Goal: Transaction & Acquisition: Purchase product/service

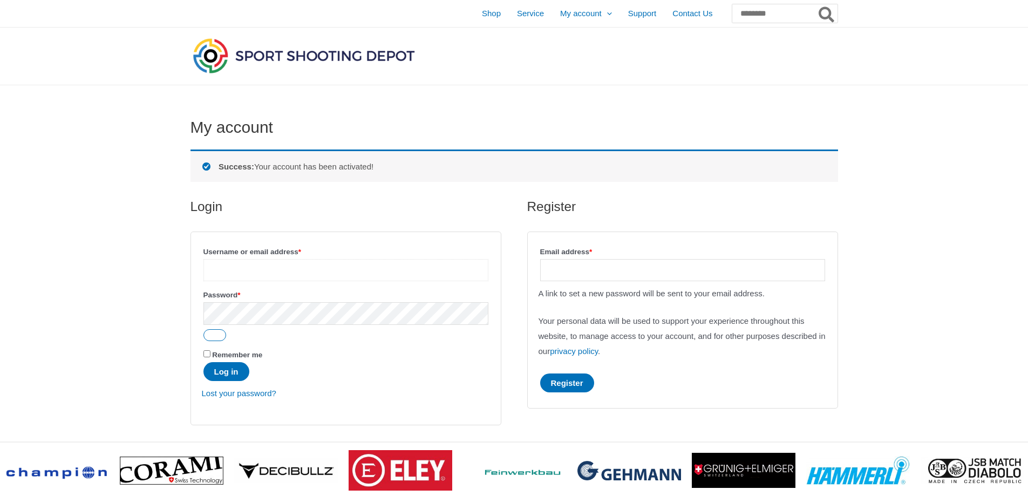
click at [259, 268] on input "Username or email address * Required" at bounding box center [345, 270] width 285 height 22
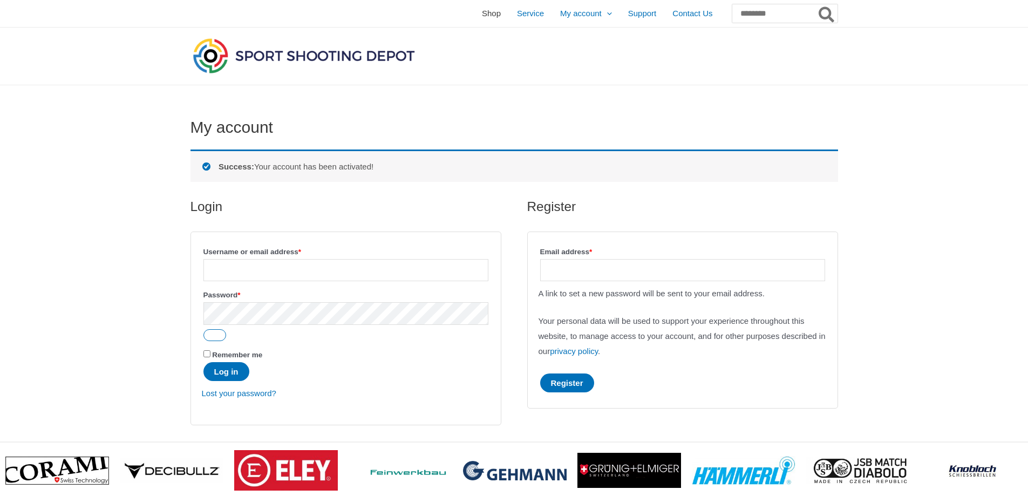
click at [482, 14] on span "Shop" at bounding box center [491, 13] width 19 height 27
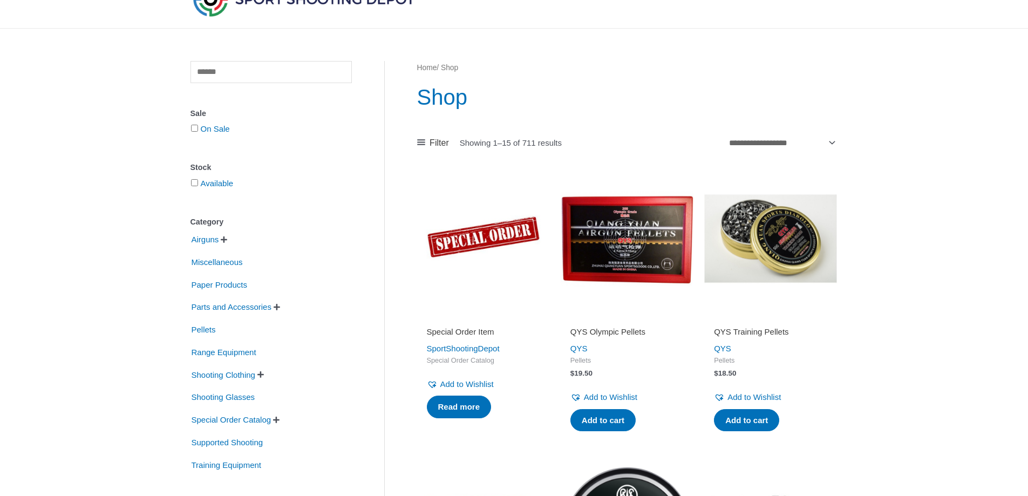
scroll to position [108, 0]
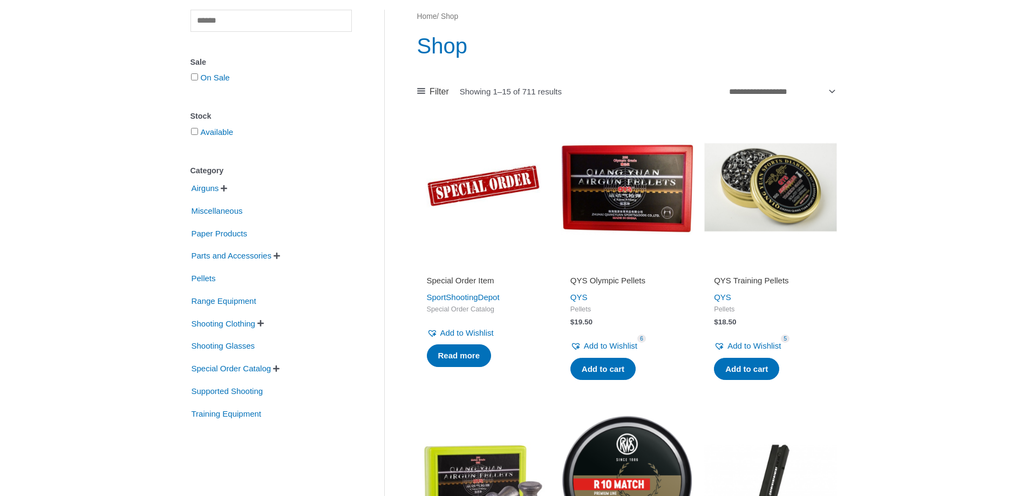
click at [224, 190] on span "" at bounding box center [224, 189] width 6 height 8
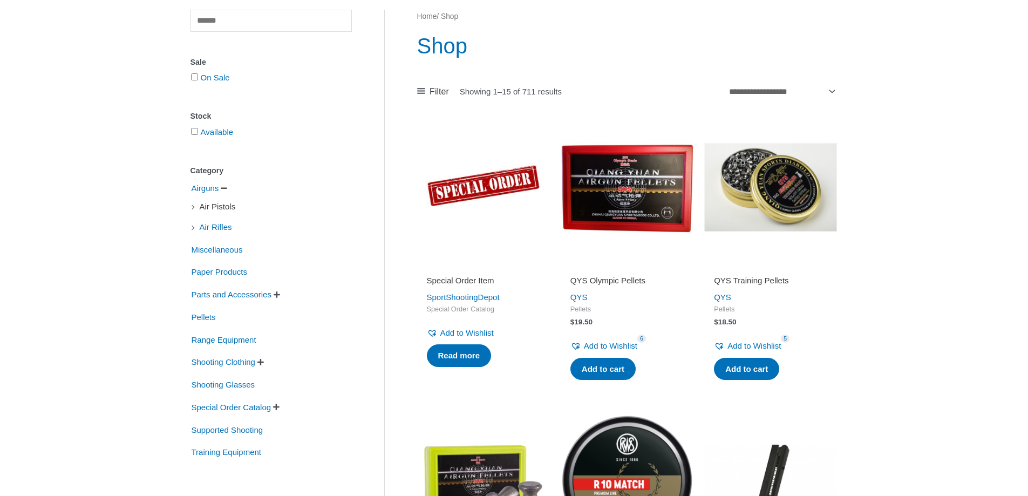
click at [227, 210] on span "Air Pistols" at bounding box center [218, 206] width 38 height 18
click at [192, 209] on li "Air Pistols" at bounding box center [270, 206] width 161 height 18
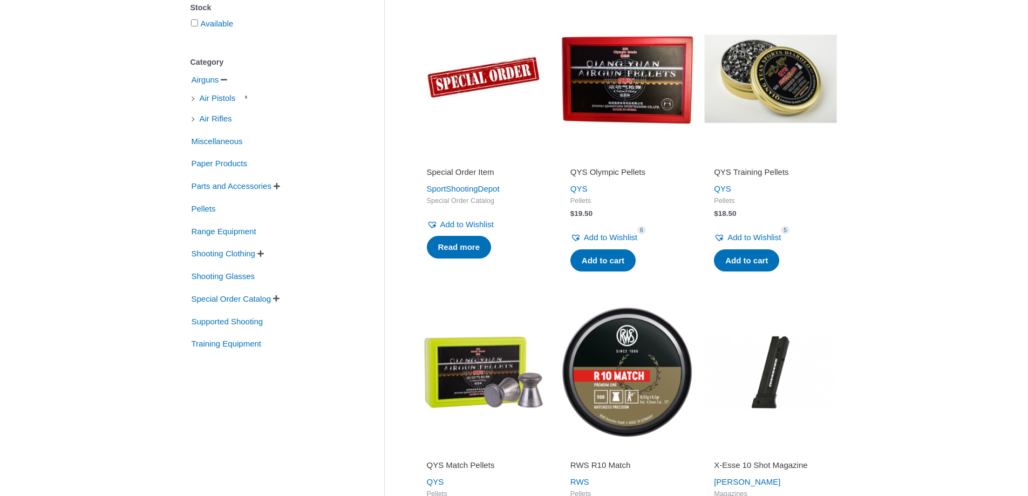
scroll to position [216, 0]
click at [206, 103] on span "Air Pistols" at bounding box center [218, 99] width 38 height 18
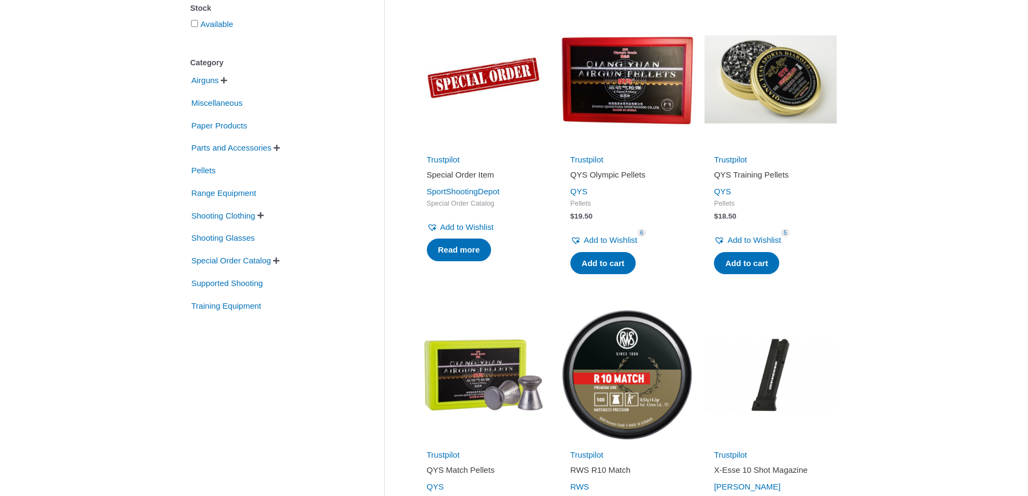
click at [227, 81] on span "" at bounding box center [224, 81] width 6 height 8
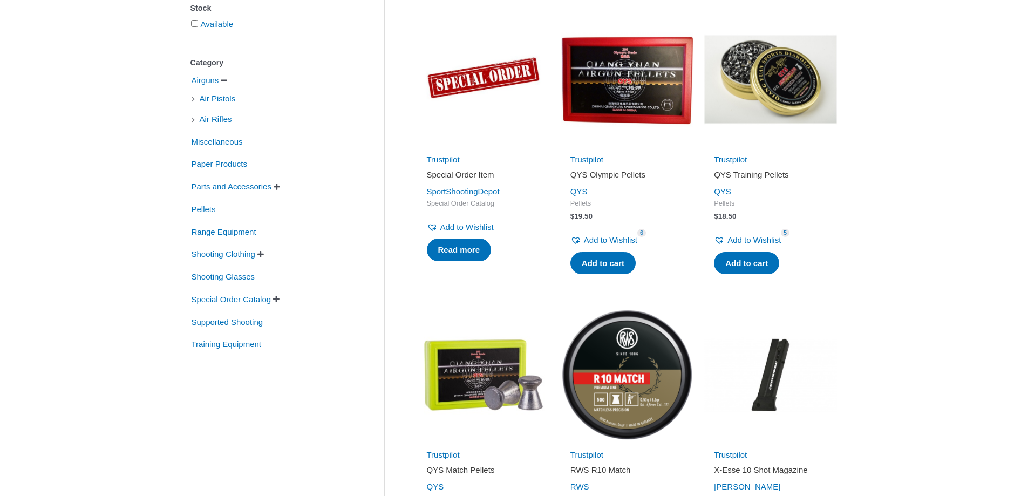
click at [191, 100] on li "Air Pistols" at bounding box center [270, 99] width 161 height 18
click at [194, 101] on li "Air Pistols" at bounding box center [270, 99] width 161 height 18
click at [215, 103] on span "Air Pistols" at bounding box center [218, 99] width 38 height 18
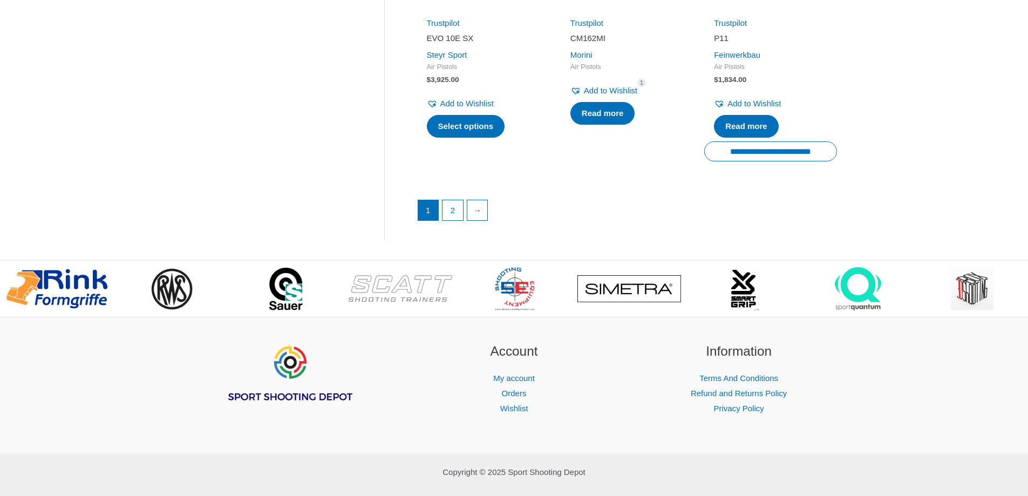
scroll to position [1618, 0]
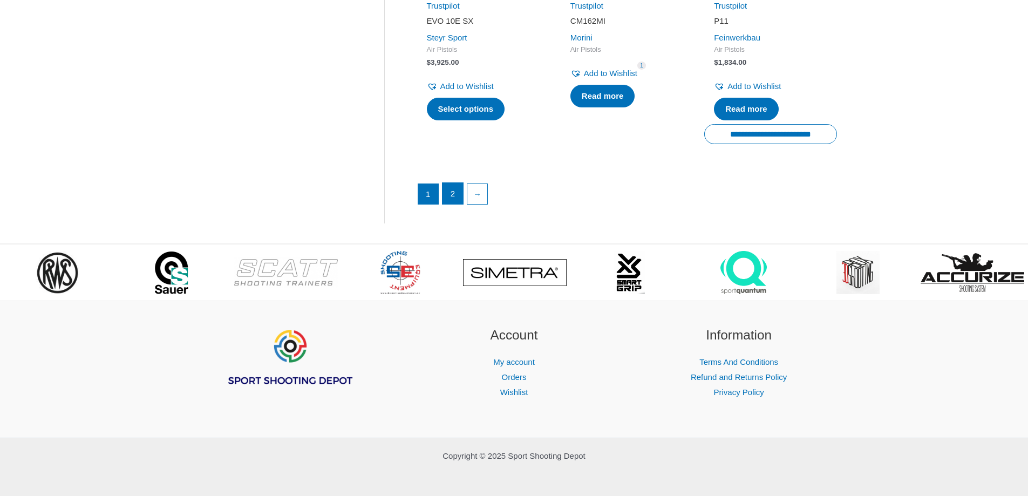
click at [453, 193] on link "2" at bounding box center [452, 194] width 21 height 22
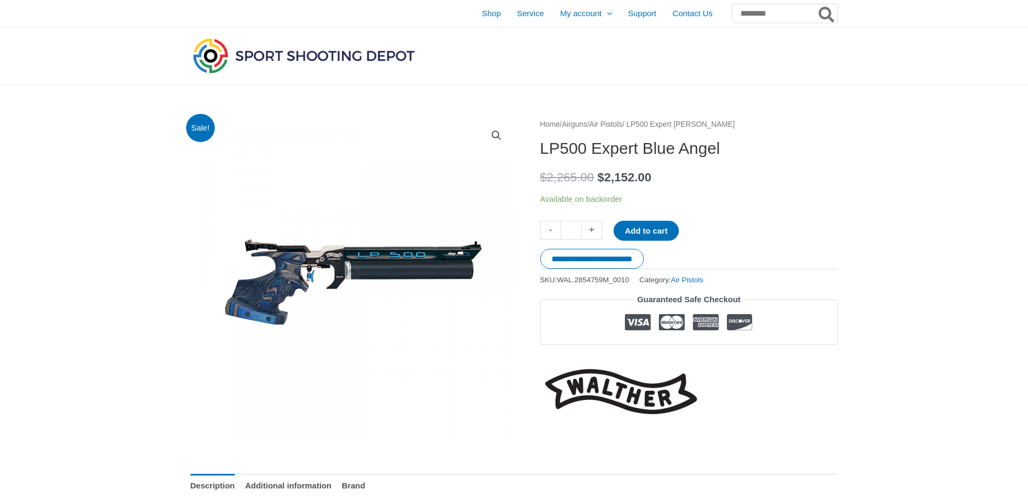
click at [386, 248] on img at bounding box center [352, 280] width 324 height 324
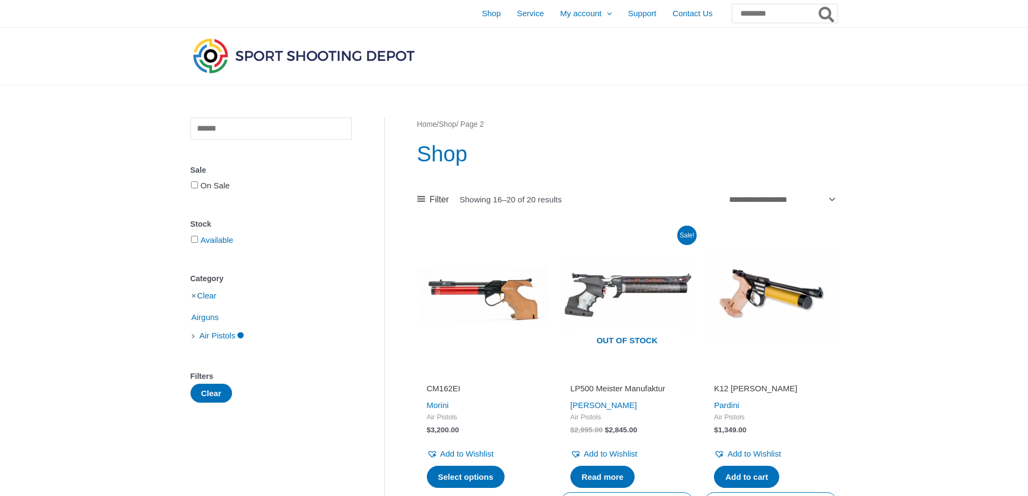
click at [217, 183] on link "On Sale" at bounding box center [215, 185] width 29 height 9
click at [482, 18] on span "Shop" at bounding box center [491, 13] width 19 height 27
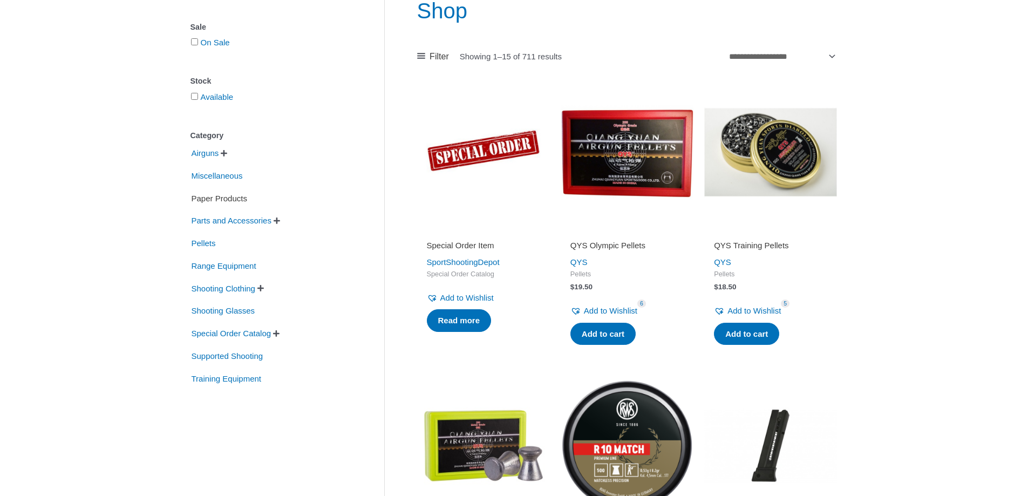
scroll to position [162, 0]
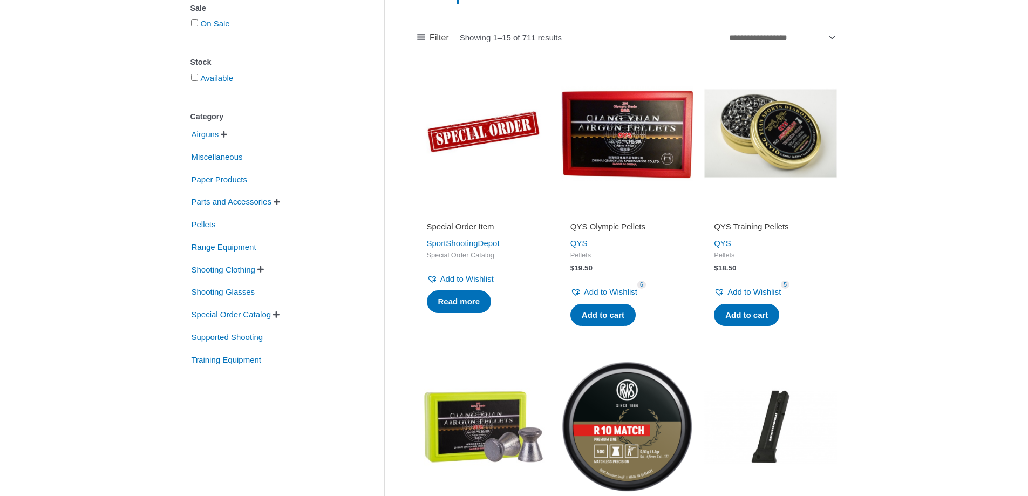
click at [264, 268] on span "" at bounding box center [260, 269] width 6 height 8
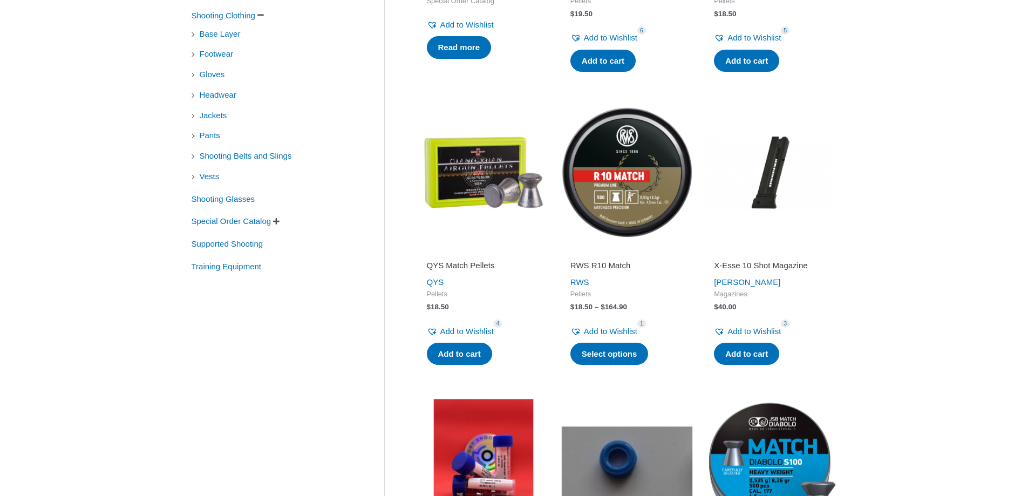
scroll to position [432, 0]
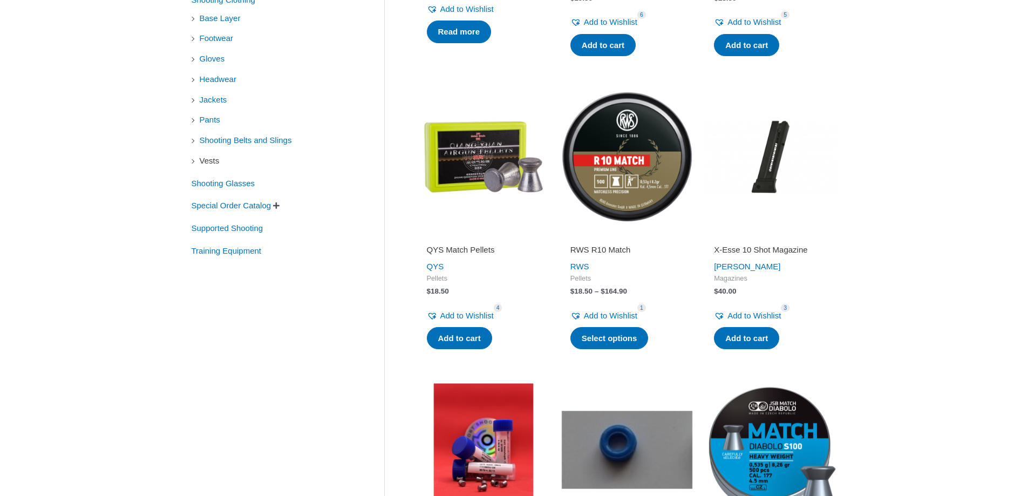
click at [209, 163] on span "Vests" at bounding box center [210, 161] width 22 height 18
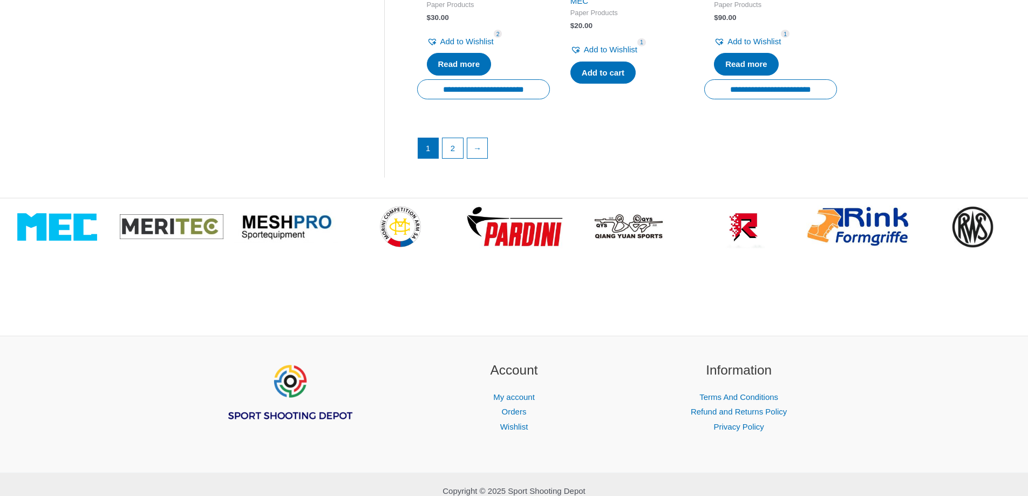
scroll to position [1672, 0]
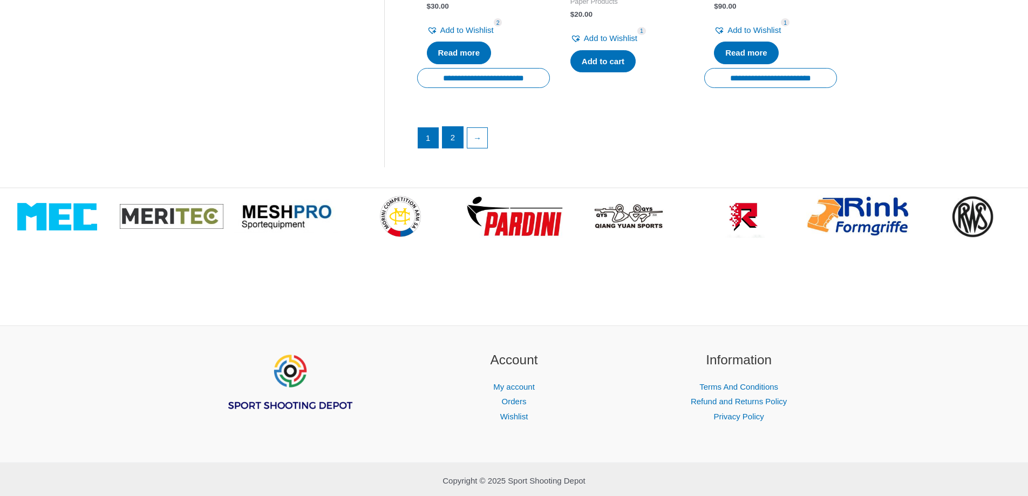
click at [459, 147] on link "2" at bounding box center [452, 138] width 21 height 22
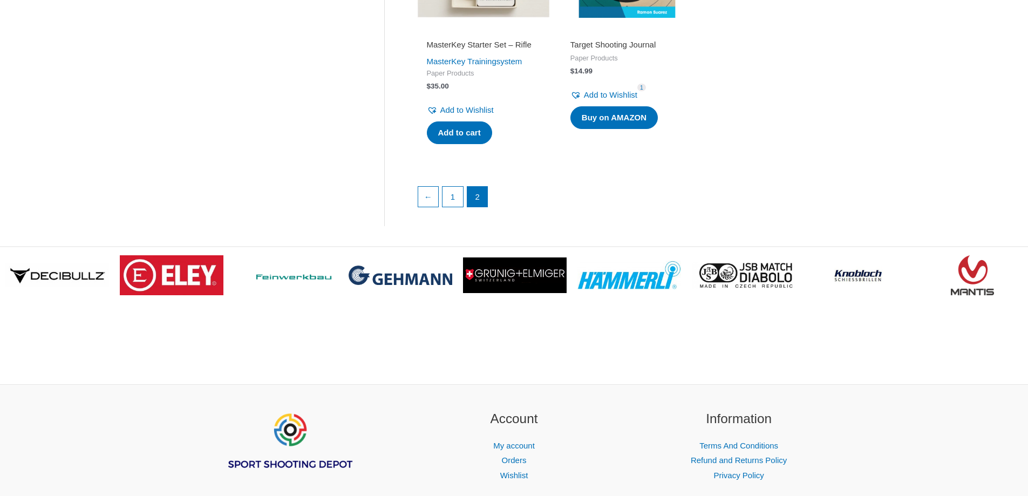
scroll to position [1023, 0]
